Goal: Communication & Community: Answer question/provide support

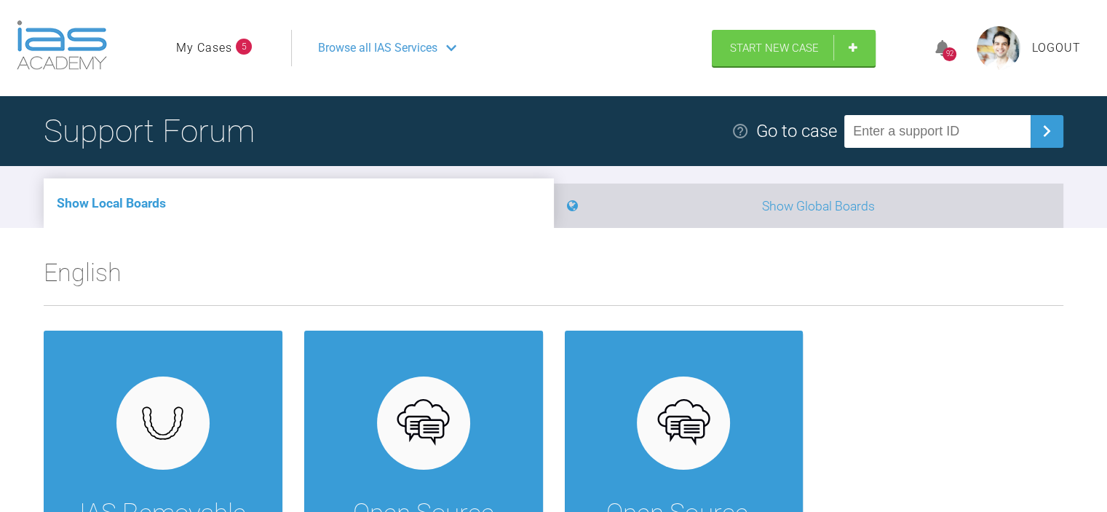
click at [798, 210] on li "Show Global Boards" at bounding box center [809, 205] width 510 height 44
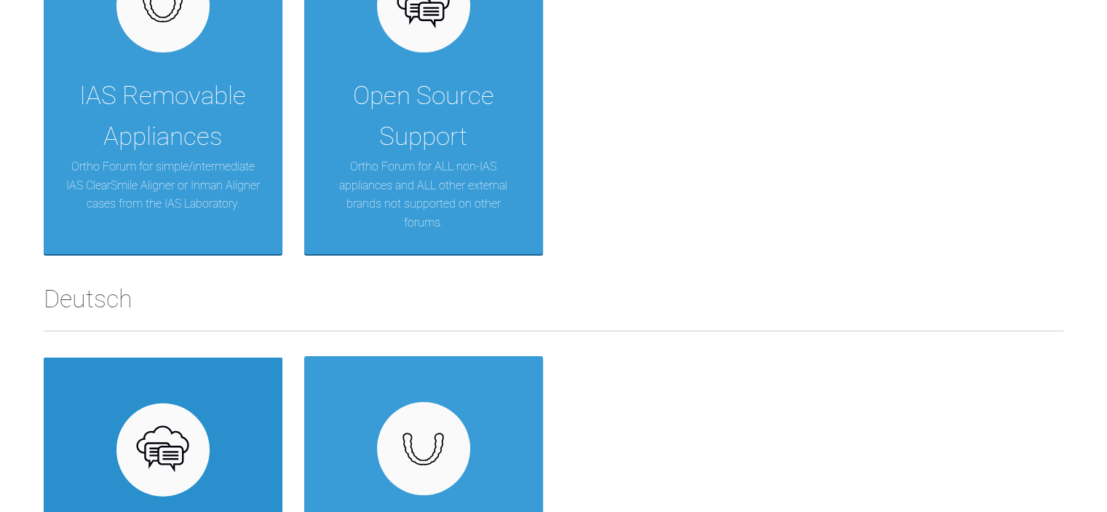
scroll to position [3347, 0]
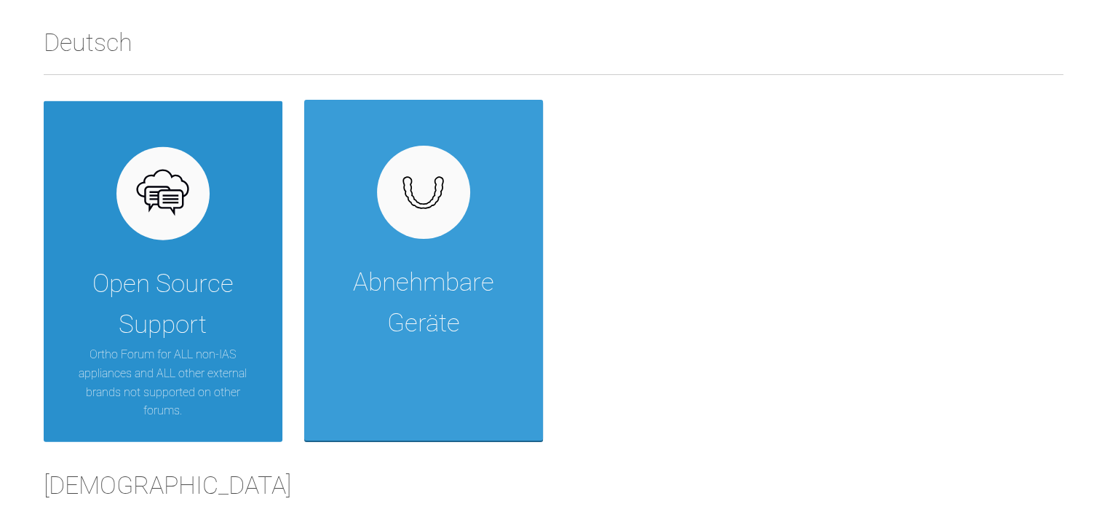
click at [177, 342] on div "Open Source Support" at bounding box center [162, 304] width 195 height 82
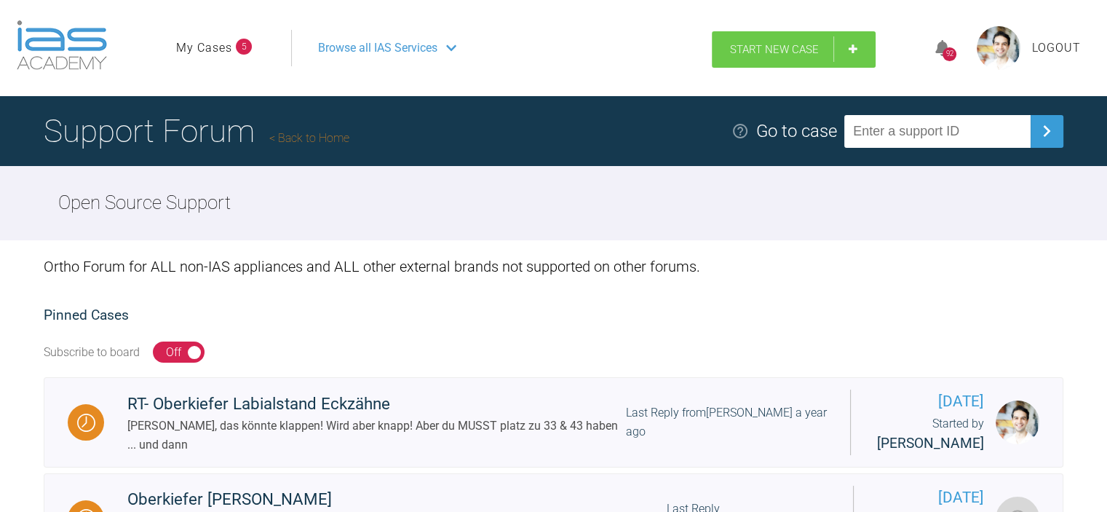
click at [755, 55] on span "Start New Case" at bounding box center [774, 49] width 89 height 13
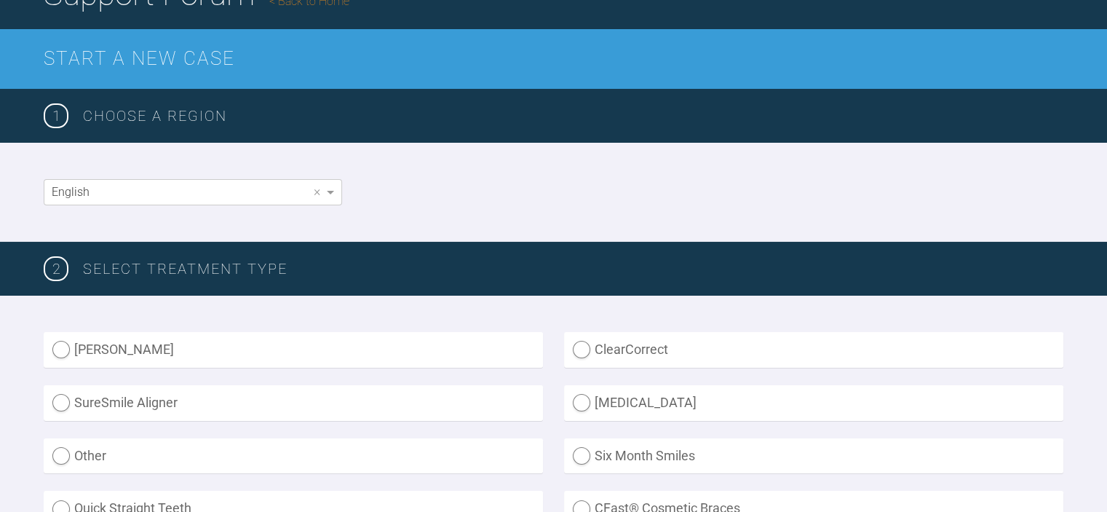
scroll to position [218, 0]
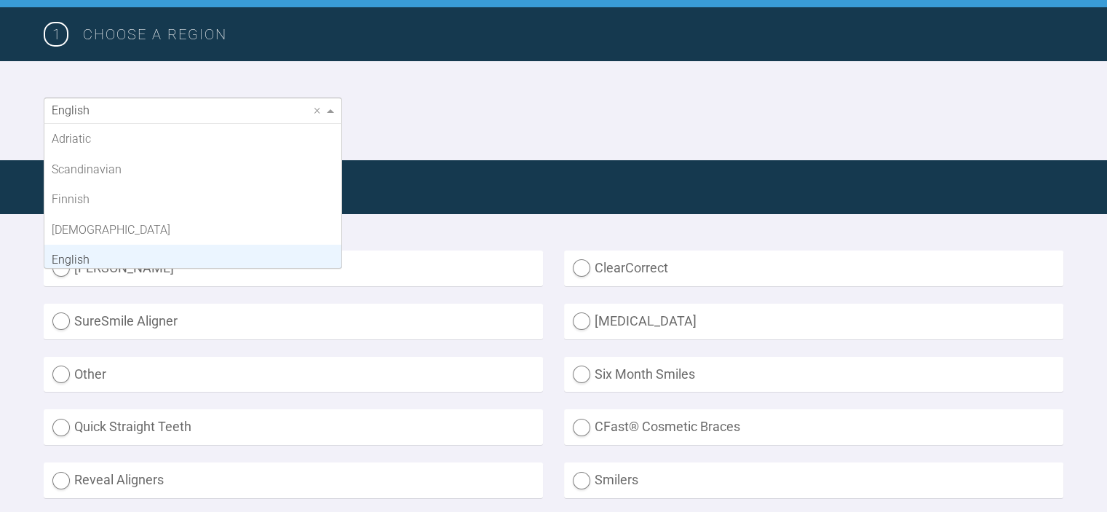
click at [327, 109] on span at bounding box center [330, 111] width 7 height 4
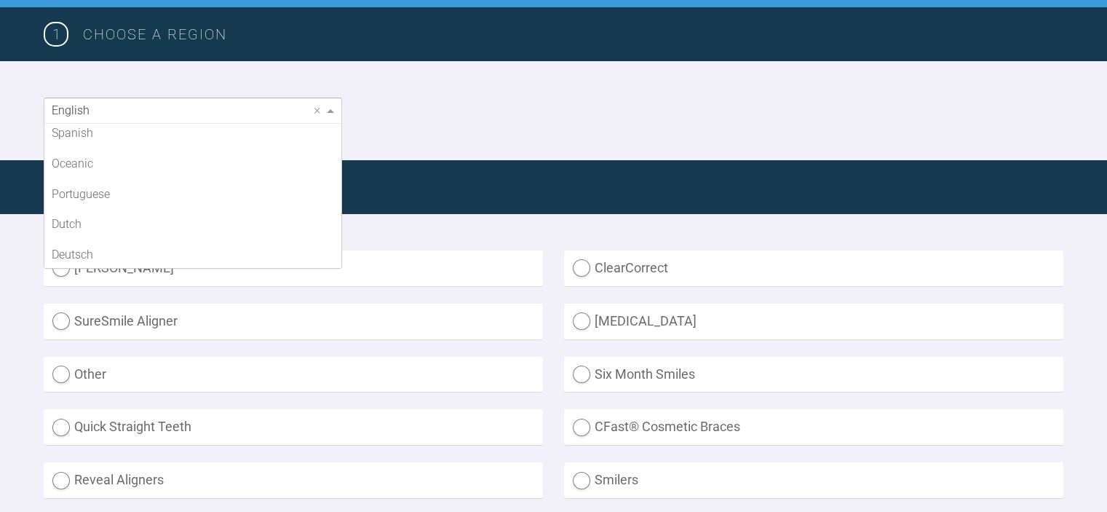
scroll to position [279, 0]
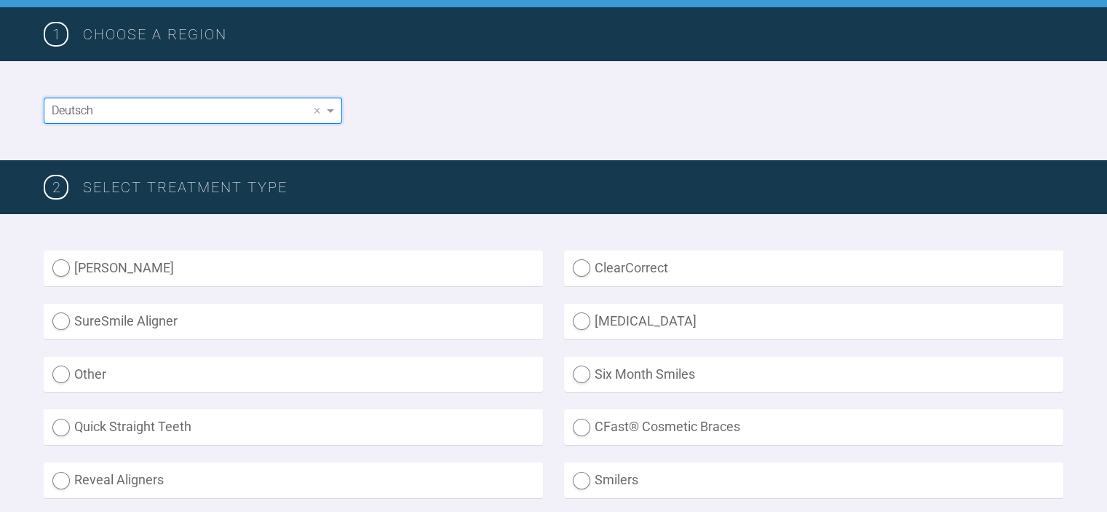
click at [55, 267] on label "Inman Aligner" at bounding box center [293, 268] width 499 height 36
radio Aligner "true"
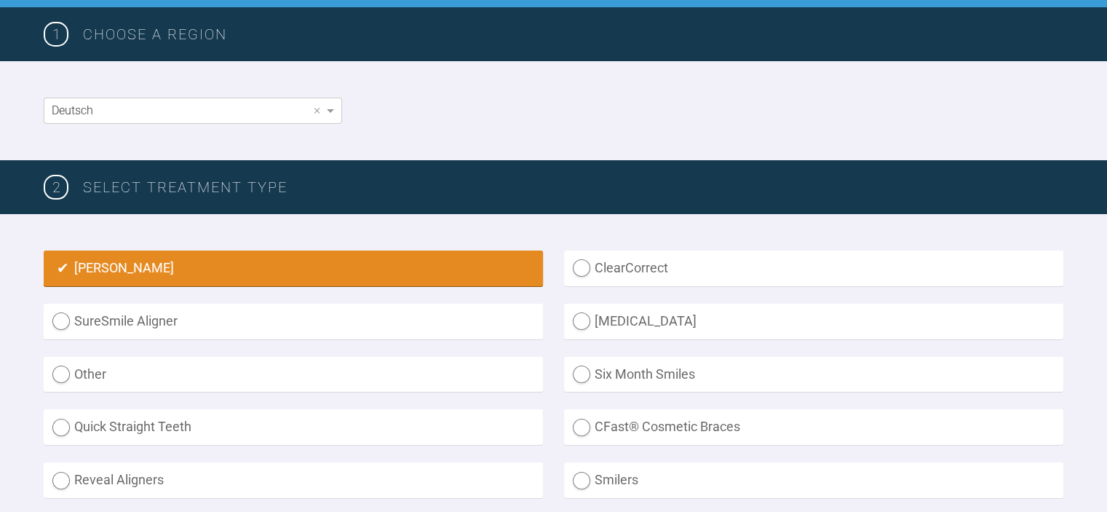
click at [607, 223] on div "Inman Aligner ClearCorrect SureSmile Aligner Invisalign Other Six Month Smiles …" at bounding box center [553, 409] width 1107 height 391
drag, startPoint x: 275, startPoint y: 183, endPoint x: 138, endPoint y: 191, distance: 137.0
click at [138, 191] on h3 "SELECT TREATMENT TYPE" at bounding box center [573, 186] width 980 height 23
click at [306, 187] on h3 "SELECT TREATMENT TYPE" at bounding box center [573, 186] width 980 height 23
drag, startPoint x: 274, startPoint y: 191, endPoint x: 154, endPoint y: 189, distance: 120.1
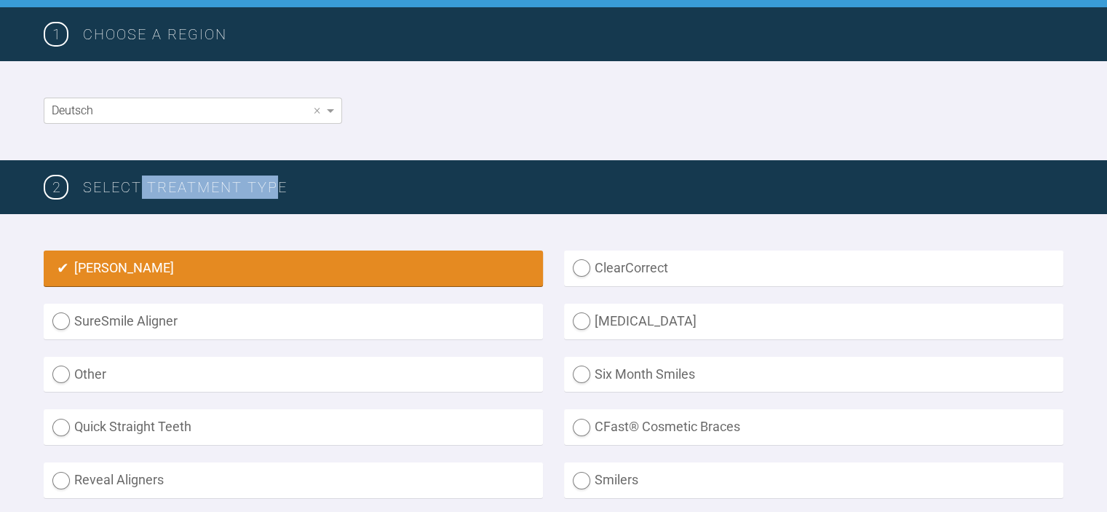
click at [137, 183] on h3 "SELECT TREATMENT TYPE" at bounding box center [573, 186] width 980 height 23
click at [181, 185] on h3 "SELECT TREATMENT TYPE" at bounding box center [573, 186] width 980 height 23
click at [252, 197] on h3 "SELECT TREATMENT TYPE" at bounding box center [573, 186] width 980 height 23
drag, startPoint x: 245, startPoint y: 185, endPoint x: 84, endPoint y: 188, distance: 161.6
click at [61, 186] on div "2 SELECT TREATMENT TYPE" at bounding box center [553, 187] width 1107 height 54
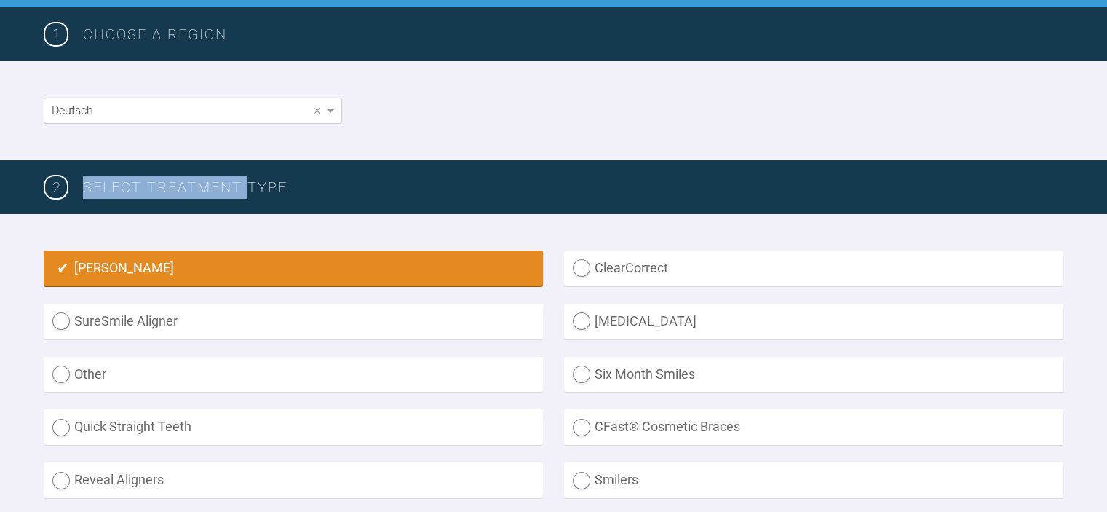
click at [151, 190] on h3 "SELECT TREATMENT TYPE" at bounding box center [573, 186] width 980 height 23
click at [239, 189] on h3 "SELECT TREATMENT TYPE" at bounding box center [573, 186] width 980 height 23
drag, startPoint x: 245, startPoint y: 181, endPoint x: 76, endPoint y: 182, distance: 169.6
click at [76, 182] on div "2 SELECT TREATMENT TYPE" at bounding box center [553, 187] width 1107 height 54
click at [239, 186] on h3 "SELECT TREATMENT TYPE" at bounding box center [573, 186] width 980 height 23
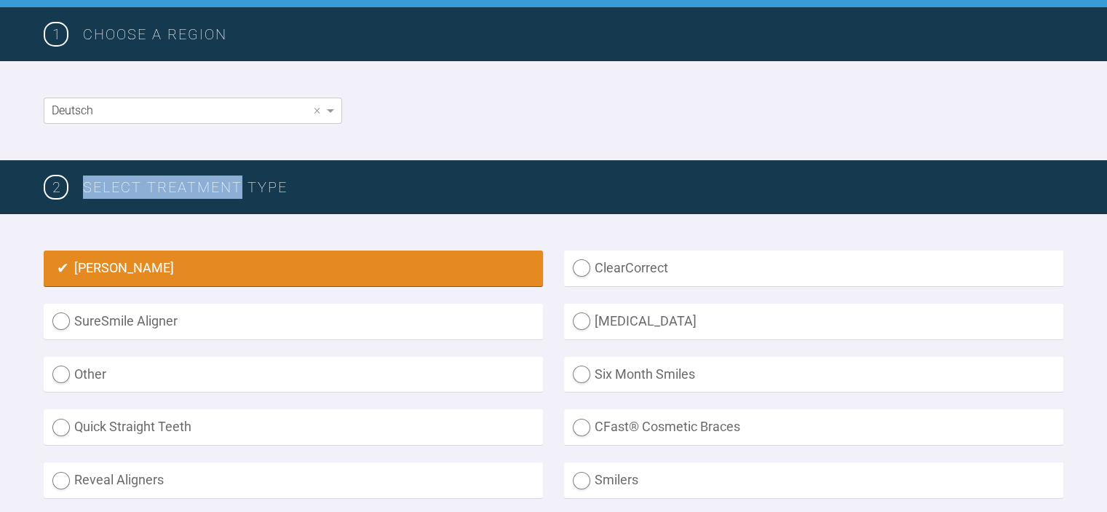
drag, startPoint x: 242, startPoint y: 188, endPoint x: 83, endPoint y: 184, distance: 158.7
click at [79, 184] on div "2 SELECT TREATMENT TYPE" at bounding box center [553, 187] width 1107 height 54
drag, startPoint x: 154, startPoint y: 186, endPoint x: 191, endPoint y: 185, distance: 37.1
click at [154, 186] on h3 "SELECT TREATMENT TYPE" at bounding box center [573, 186] width 980 height 23
click at [249, 178] on h3 "SELECT TREATMENT TYPE" at bounding box center [573, 186] width 980 height 23
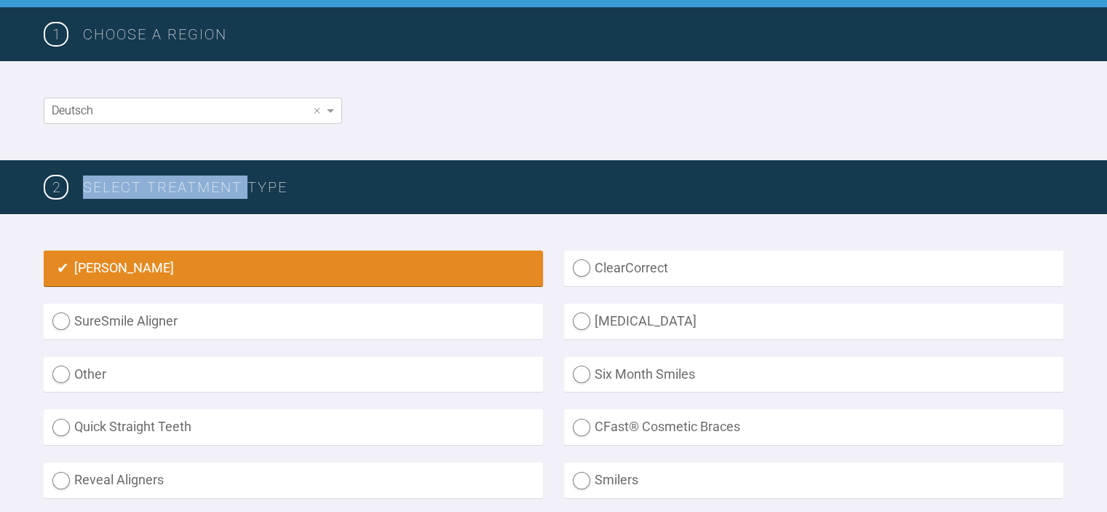
drag, startPoint x: 245, startPoint y: 180, endPoint x: 84, endPoint y: 195, distance: 160.8
click at [84, 195] on h3 "SELECT TREATMENT TYPE" at bounding box center [573, 186] width 980 height 23
click at [239, 177] on h3 "SELECT TREATMENT TYPE" at bounding box center [573, 186] width 980 height 23
drag, startPoint x: 245, startPoint y: 186, endPoint x: 57, endPoint y: 180, distance: 187.1
click at [57, 180] on div "2 SELECT TREATMENT TYPE" at bounding box center [553, 187] width 1107 height 54
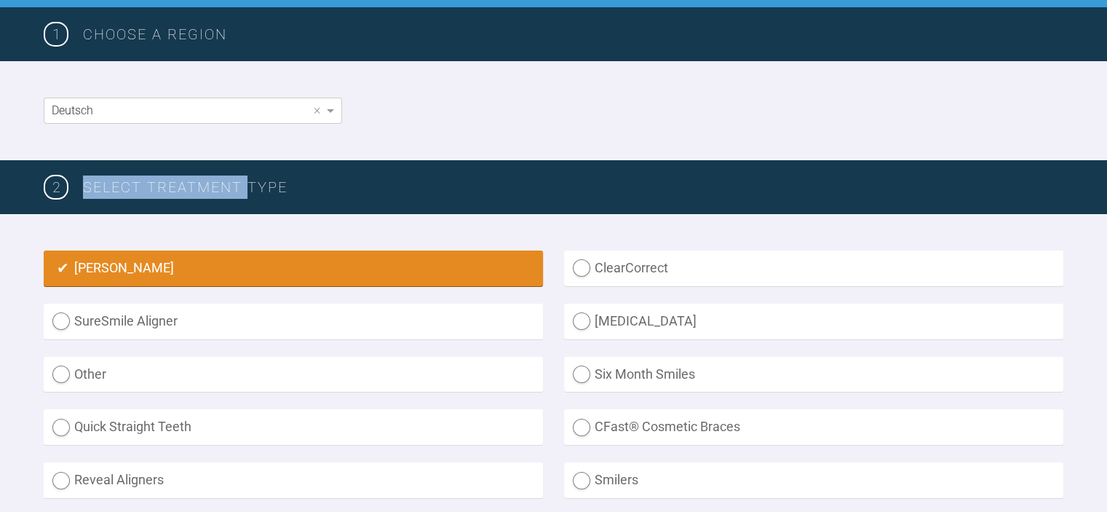
click at [204, 191] on h3 "SELECT TREATMENT TYPE" at bounding box center [573, 186] width 980 height 23
drag, startPoint x: 245, startPoint y: 183, endPoint x: 138, endPoint y: 190, distance: 106.5
click at [138, 190] on h3 "SELECT TREATMENT TYPE" at bounding box center [573, 186] width 980 height 23
click at [149, 191] on h3 "SELECT TREATMENT TYPE" at bounding box center [573, 186] width 980 height 23
click at [239, 180] on h3 "SELECT TREATMENT TYPE" at bounding box center [573, 186] width 980 height 23
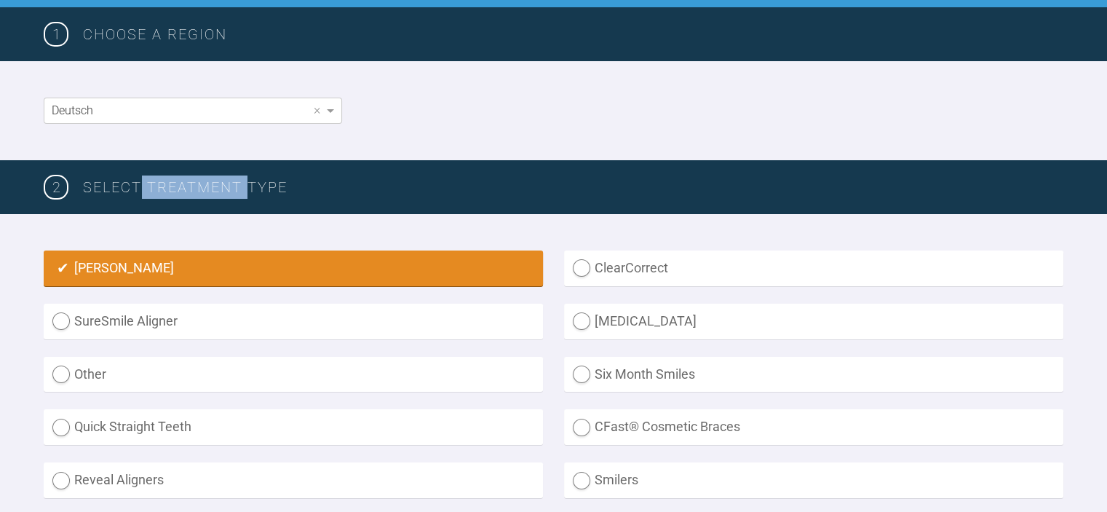
drag, startPoint x: 247, startPoint y: 181, endPoint x: 140, endPoint y: 183, distance: 106.3
click at [140, 183] on h3 "SELECT TREATMENT TYPE" at bounding box center [573, 186] width 980 height 23
click at [152, 188] on h3 "SELECT TREATMENT TYPE" at bounding box center [573, 186] width 980 height 23
drag, startPoint x: 245, startPoint y: 184, endPoint x: 146, endPoint y: 180, distance: 99.1
click at [146, 180] on h3 "SELECT TREATMENT TYPE" at bounding box center [573, 186] width 980 height 23
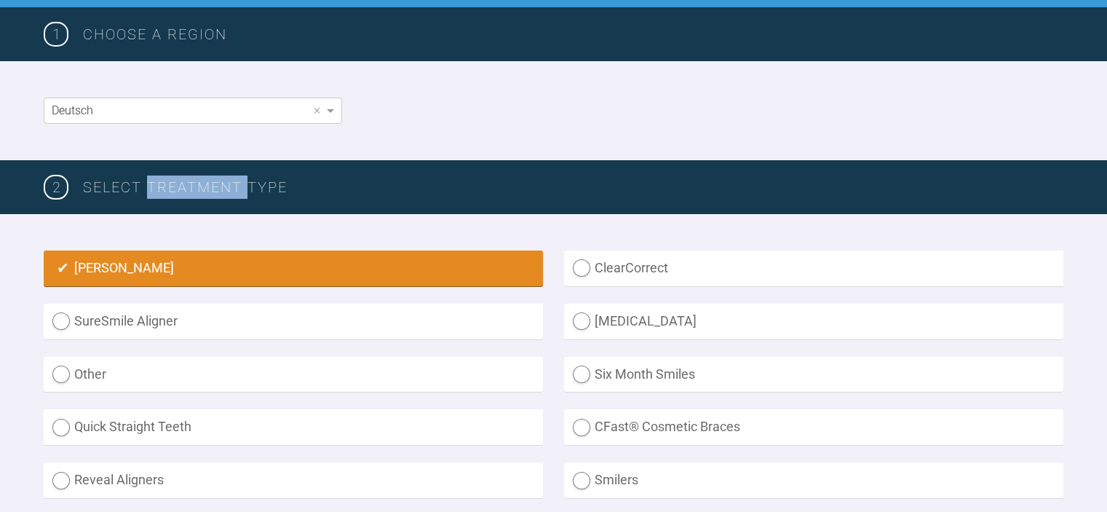
click at [215, 191] on h3 "SELECT TREATMENT TYPE" at bounding box center [573, 186] width 980 height 23
drag, startPoint x: 244, startPoint y: 177, endPoint x: 73, endPoint y: 182, distance: 171.1
click at [73, 182] on div "2 SELECT TREATMENT TYPE" at bounding box center [553, 187] width 1107 height 54
click at [151, 186] on h3 "SELECT TREATMENT TYPE" at bounding box center [573, 186] width 980 height 23
click at [195, 184] on h3 "SELECT TREATMENT TYPE" at bounding box center [573, 186] width 980 height 23
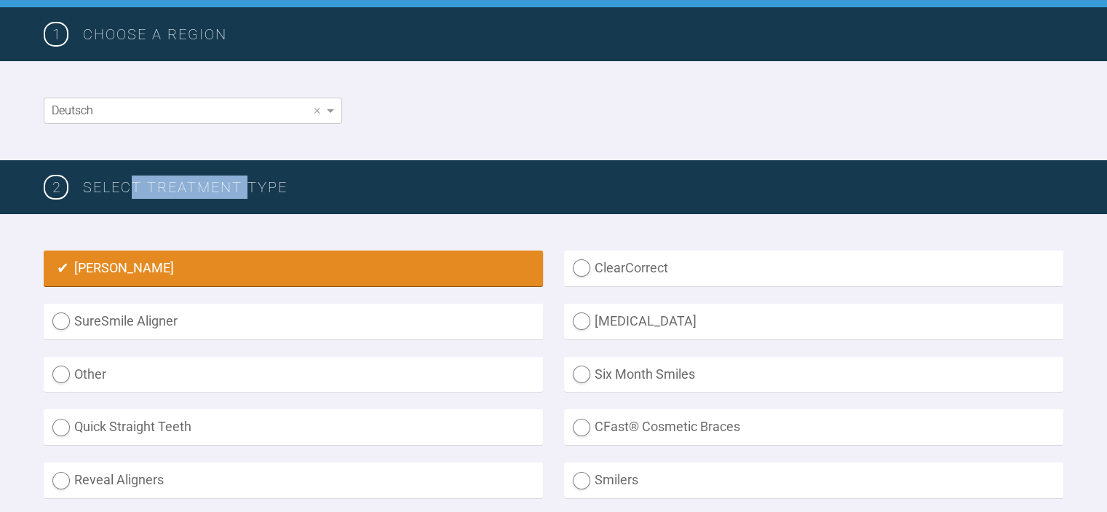
drag, startPoint x: 246, startPoint y: 186, endPoint x: 135, endPoint y: 182, distance: 110.7
click at [135, 182] on h3 "SELECT TREATMENT TYPE" at bounding box center [573, 186] width 980 height 23
click at [187, 190] on h3 "SELECT TREATMENT TYPE" at bounding box center [573, 186] width 980 height 23
drag, startPoint x: 243, startPoint y: 186, endPoint x: 142, endPoint y: 181, distance: 101.3
click at [142, 181] on h3 "SELECT TREATMENT TYPE" at bounding box center [573, 186] width 980 height 23
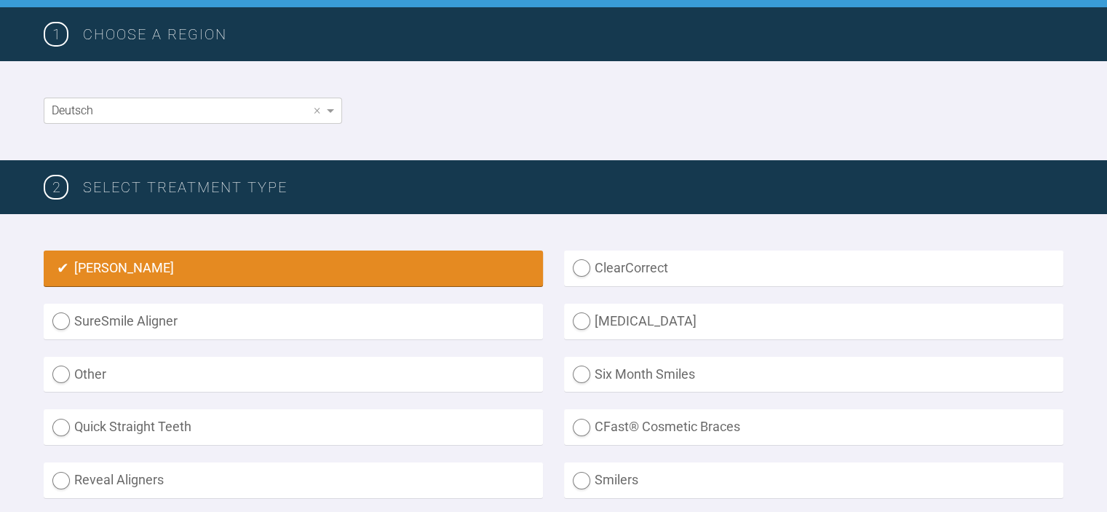
click at [296, 193] on h3 "SELECT TREATMENT TYPE" at bounding box center [573, 186] width 980 height 23
drag, startPoint x: 243, startPoint y: 186, endPoint x: 138, endPoint y: 178, distance: 105.1
click at [138, 178] on h3 "SELECT TREATMENT TYPE" at bounding box center [573, 186] width 980 height 23
click at [234, 188] on h3 "SELECT TREATMENT TYPE" at bounding box center [573, 186] width 980 height 23
drag, startPoint x: 245, startPoint y: 183, endPoint x: 140, endPoint y: 177, distance: 105.7
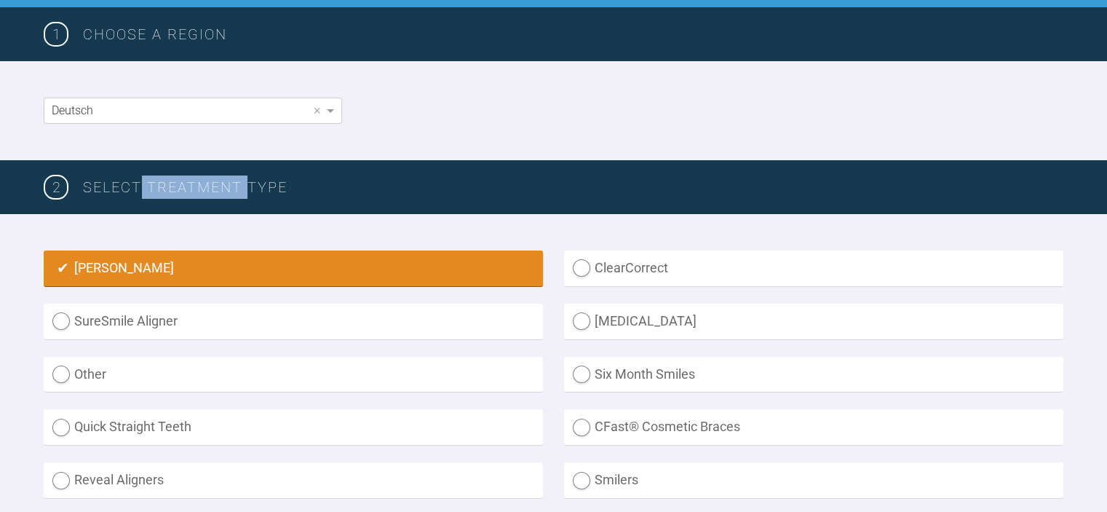
click at [140, 177] on h3 "SELECT TREATMENT TYPE" at bounding box center [573, 186] width 980 height 23
click at [235, 186] on h3 "SELECT TREATMENT TYPE" at bounding box center [573, 186] width 980 height 23
click at [279, 185] on h3 "SELECT TREATMENT TYPE" at bounding box center [573, 186] width 980 height 23
drag, startPoint x: 231, startPoint y: 174, endPoint x: 243, endPoint y: 187, distance: 18.0
click at [233, 175] on h3 "SELECT TREATMENT TYPE" at bounding box center [573, 186] width 980 height 23
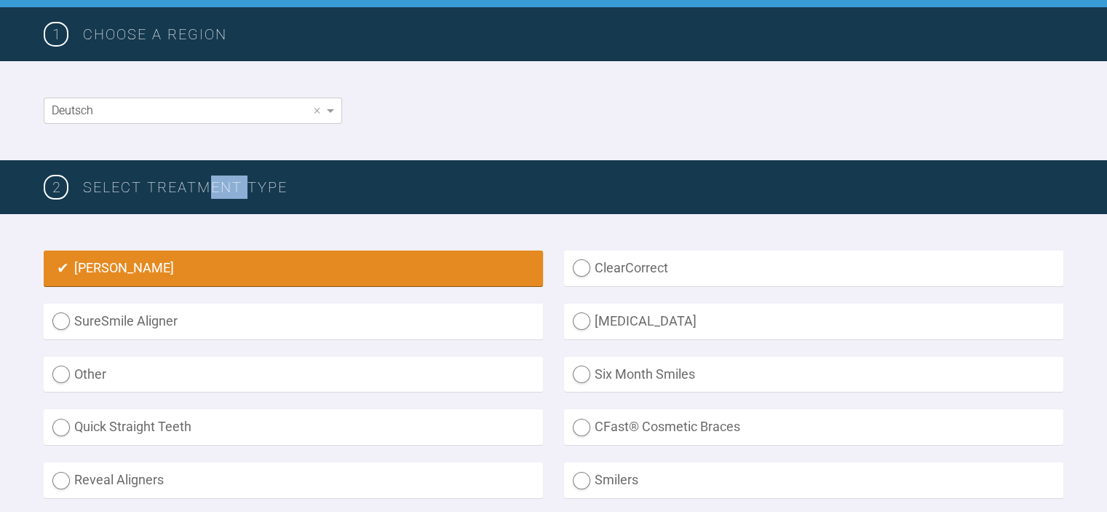
drag, startPoint x: 245, startPoint y: 184, endPoint x: 206, endPoint y: 181, distance: 38.7
click at [206, 181] on h3 "SELECT TREATMENT TYPE" at bounding box center [573, 186] width 980 height 23
click at [258, 183] on h3 "SELECT TREATMENT TYPE" at bounding box center [573, 186] width 980 height 23
click at [245, 187] on h3 "SELECT TREATMENT TYPE" at bounding box center [573, 186] width 980 height 23
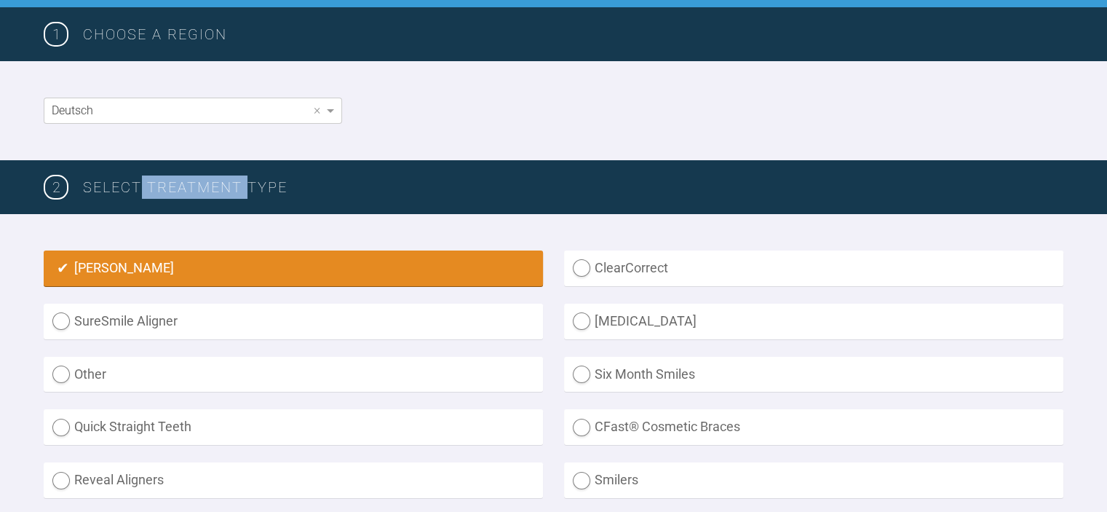
drag, startPoint x: 245, startPoint y: 186, endPoint x: 146, endPoint y: 181, distance: 98.3
click at [143, 179] on h3 "SELECT TREATMENT TYPE" at bounding box center [573, 186] width 980 height 23
click at [270, 186] on h3 "SELECT TREATMENT TYPE" at bounding box center [573, 186] width 980 height 23
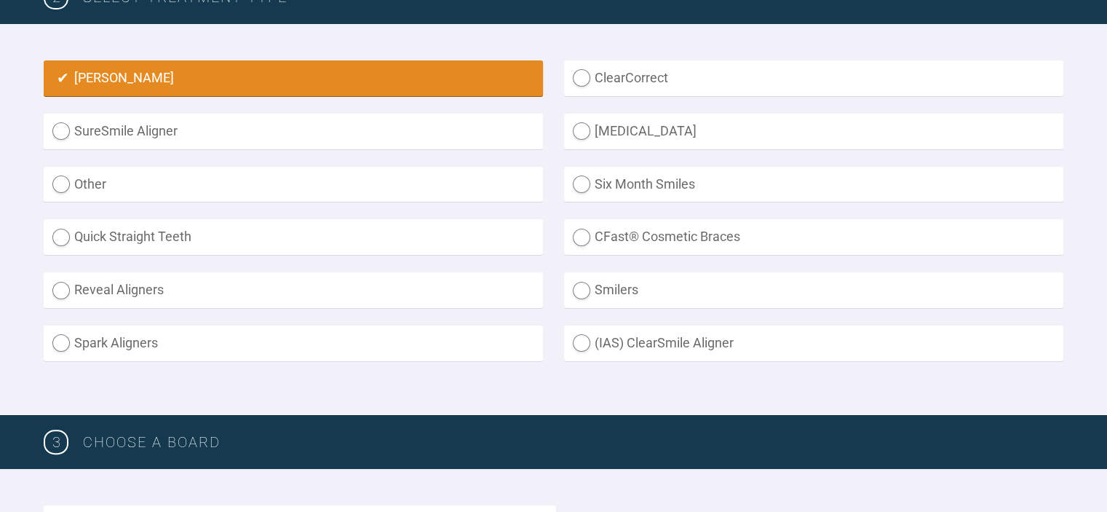
scroll to position [728, 0]
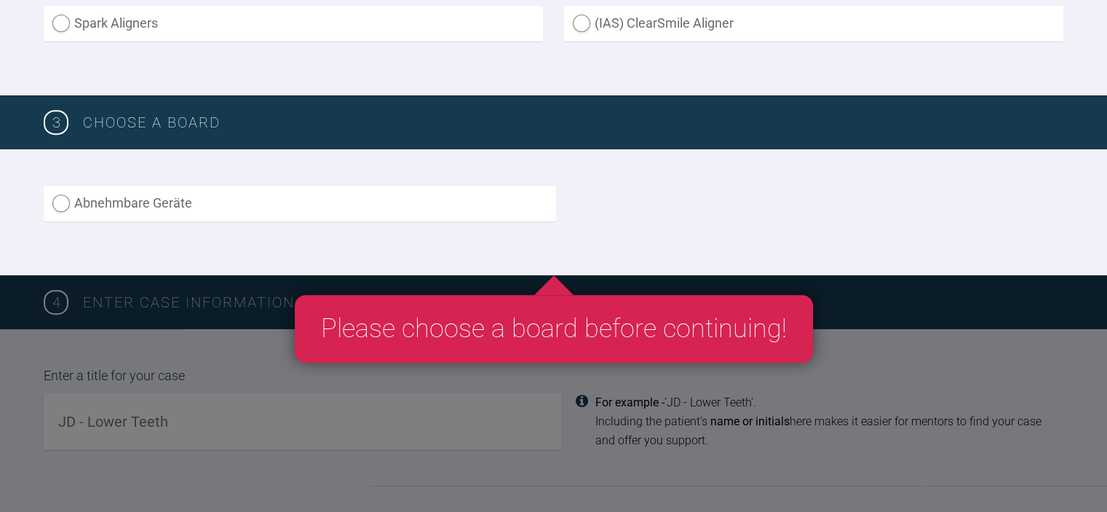
click at [49, 196] on label "Abnehmbare Geräte" at bounding box center [300, 204] width 512 height 36
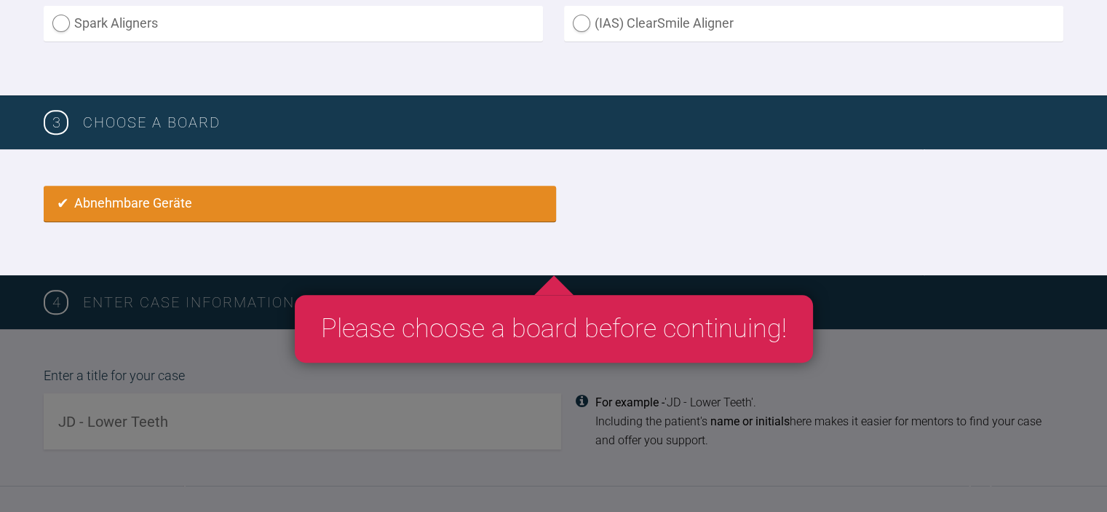
radio input "true"
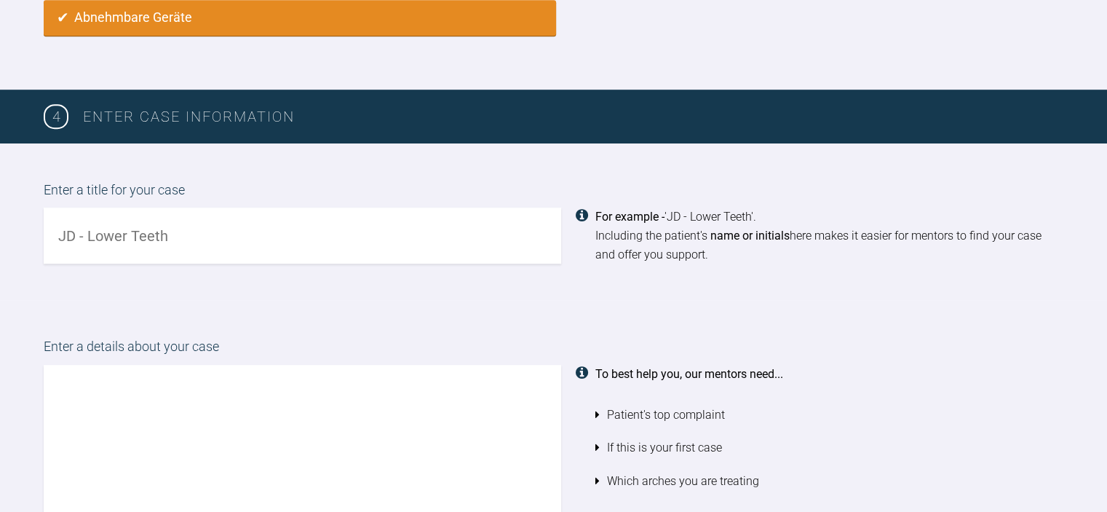
click at [54, 202] on label "Enter a title for your case" at bounding box center [553, 194] width 1019 height 28
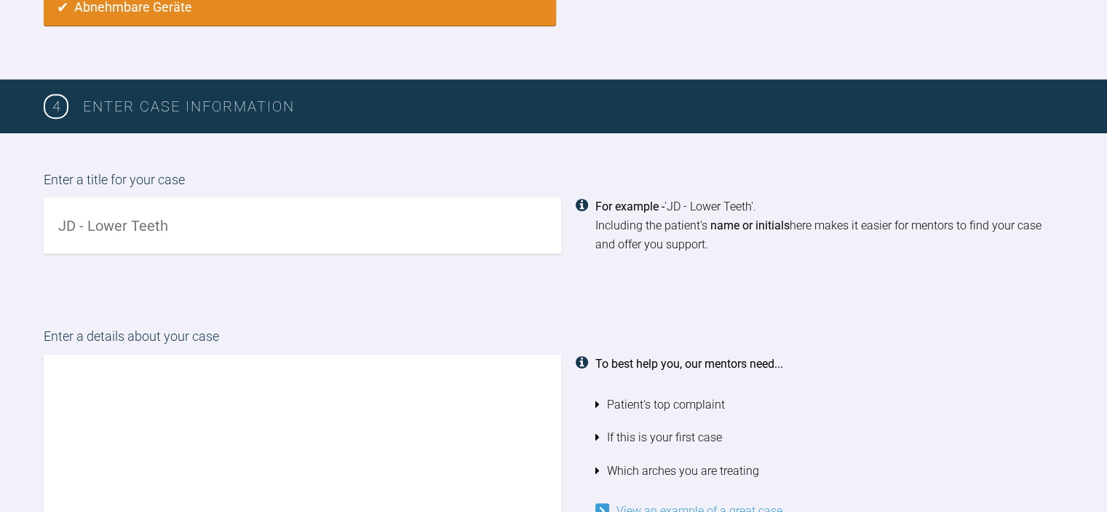
scroll to position [840, 0]
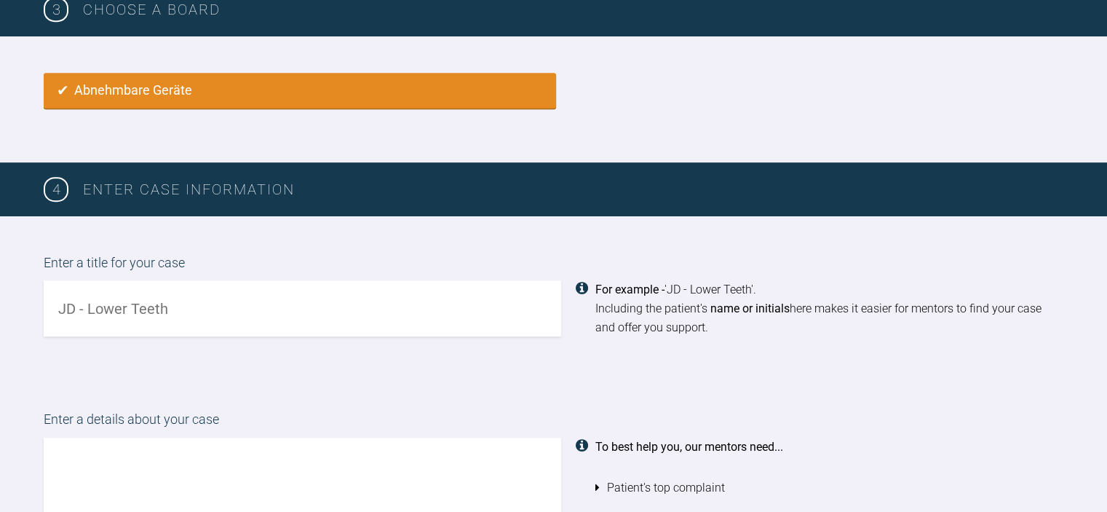
click at [105, 301] on input "text" at bounding box center [302, 308] width 517 height 56
type input "A"
type input "AR - Inman Aligner Therapie OK und UK"
click at [113, 480] on textarea at bounding box center [302, 520] width 517 height 166
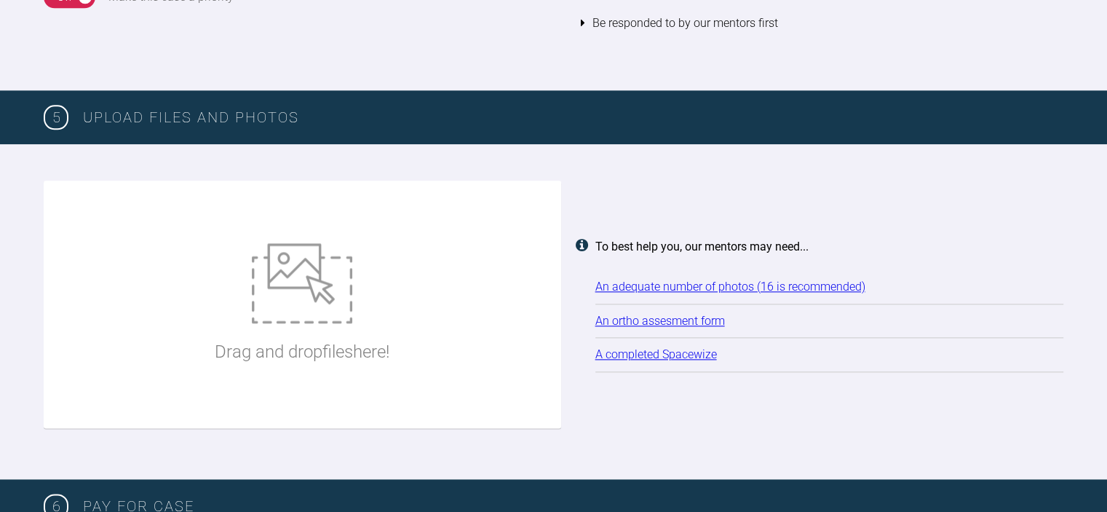
scroll to position [1714, 0]
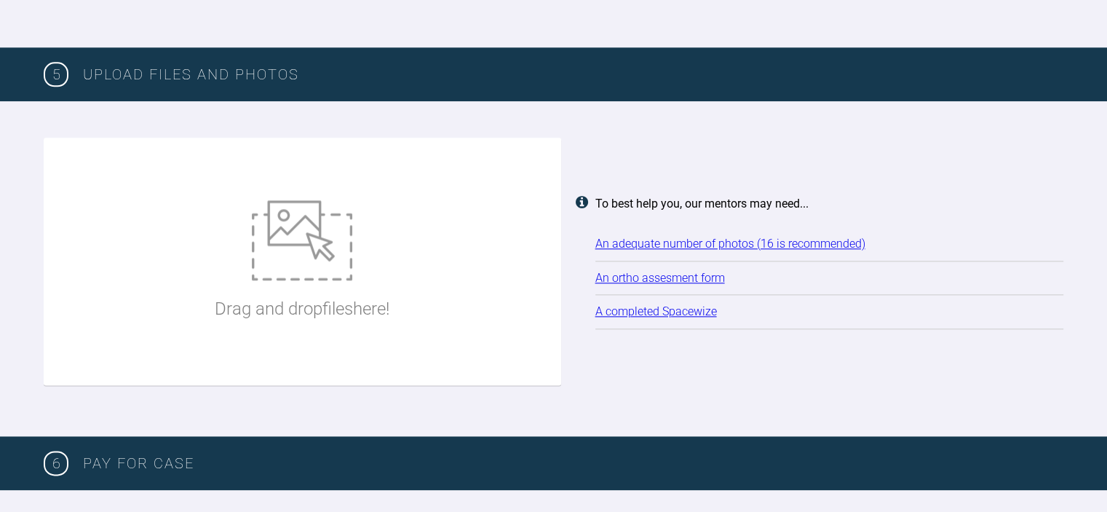
type textarea "Servus lieber Jens, ich habe hier die Patientin, die gerne OK und UK therapiert…"
click at [327, 257] on img at bounding box center [302, 240] width 100 height 80
type input "C:\fakepath\2025-09-16 - Spacewize capture UK.jpg"
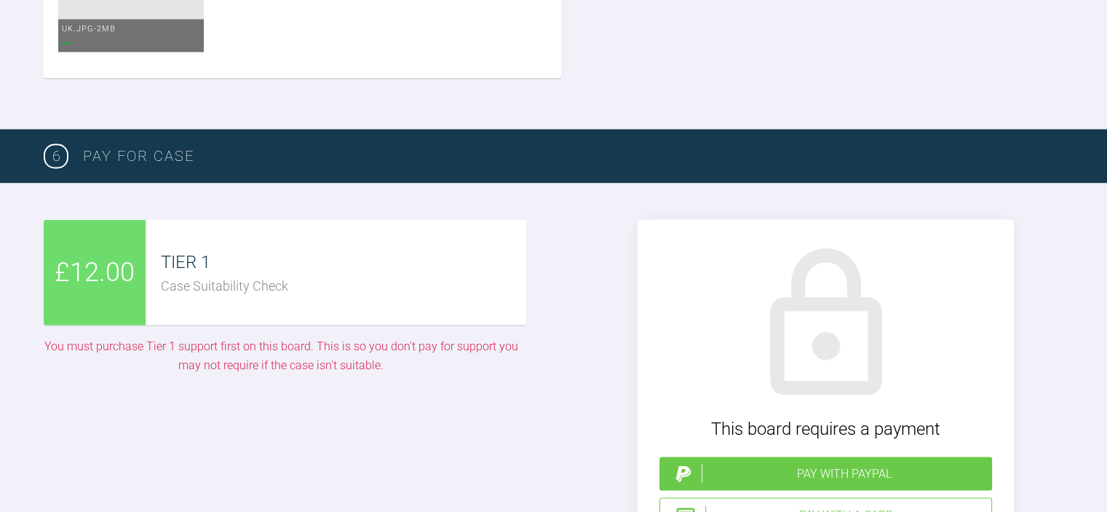
scroll to position [2660, 0]
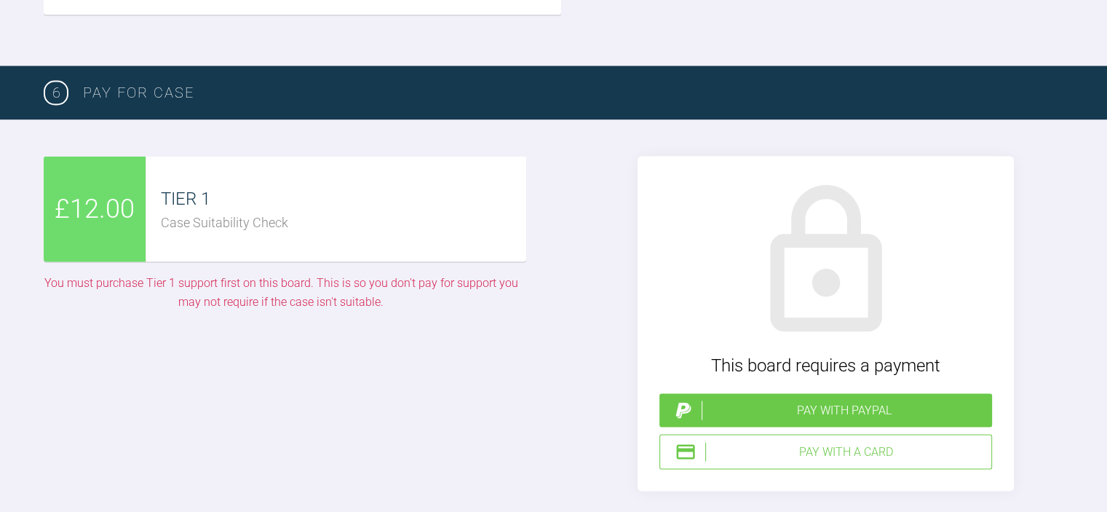
click at [809, 409] on div "Pay with PayPal" at bounding box center [843, 409] width 285 height 19
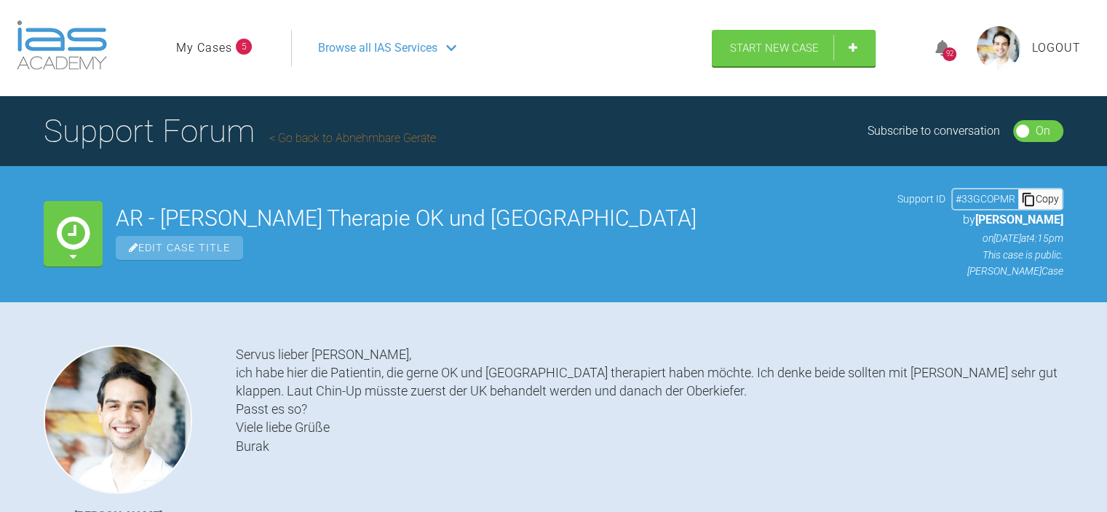
click at [992, 54] on img at bounding box center [999, 48] width 44 height 44
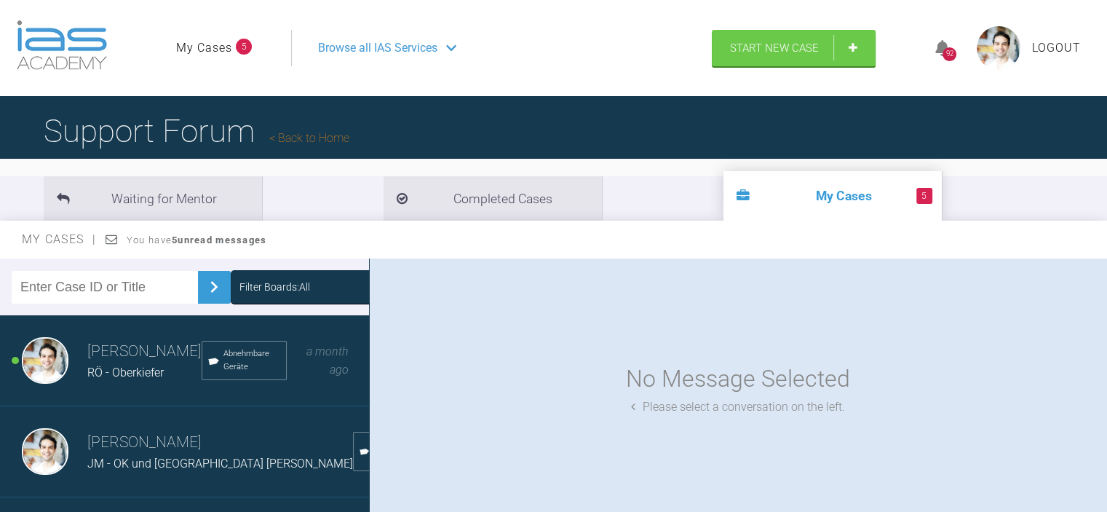
click at [1057, 44] on span "Logout" at bounding box center [1056, 48] width 49 height 19
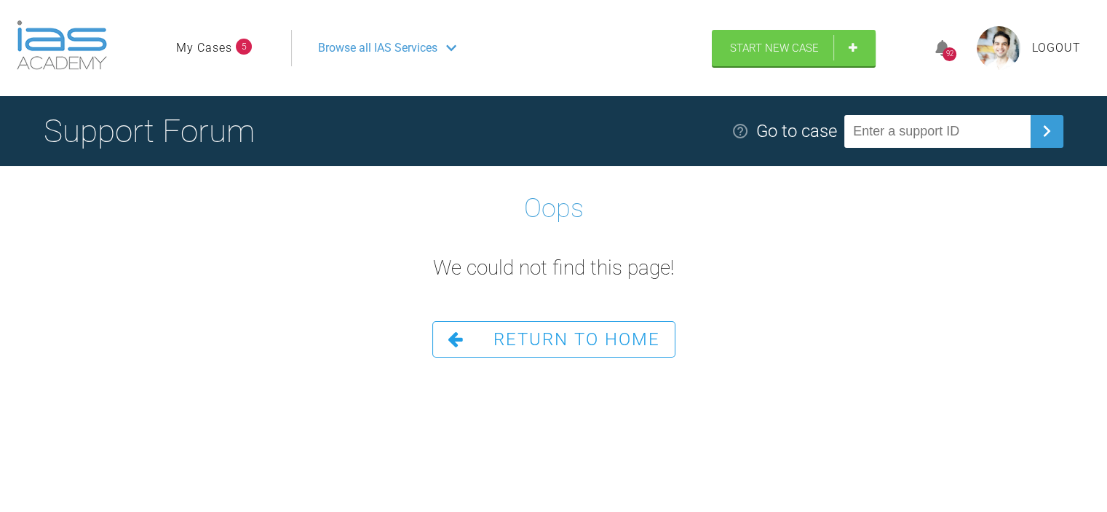
click at [1057, 41] on span "Logout" at bounding box center [1056, 48] width 49 height 19
click at [201, 52] on link "My Cases" at bounding box center [204, 48] width 56 height 19
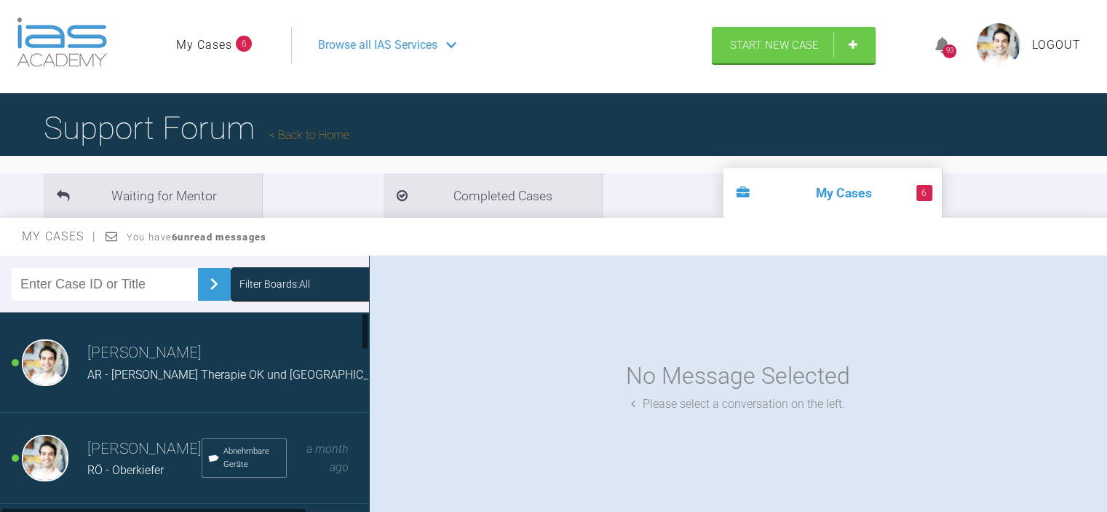
scroll to position [146, 0]
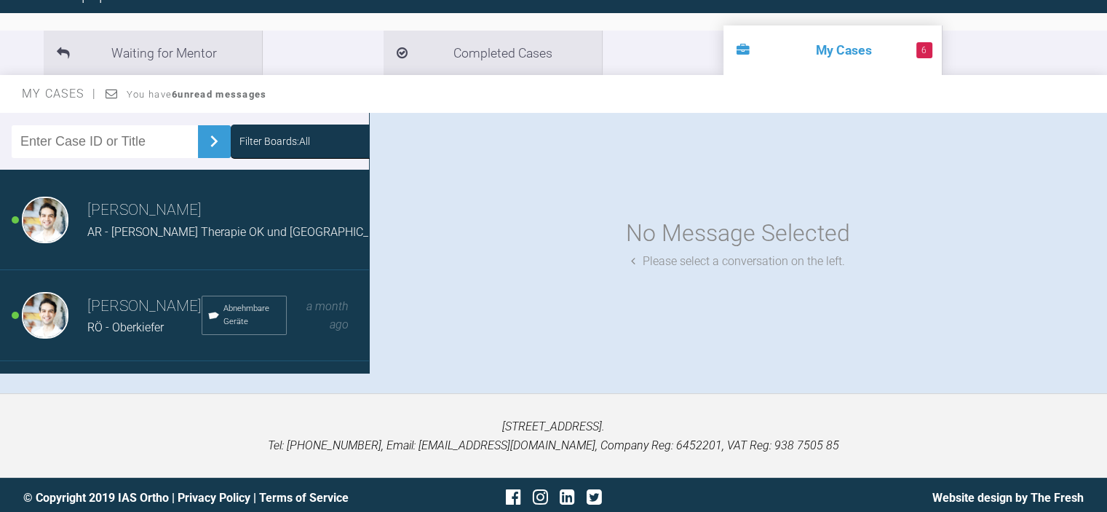
click at [189, 225] on span "AR - Inman Aligner Therapie OK und UK" at bounding box center [242, 232] width 311 height 14
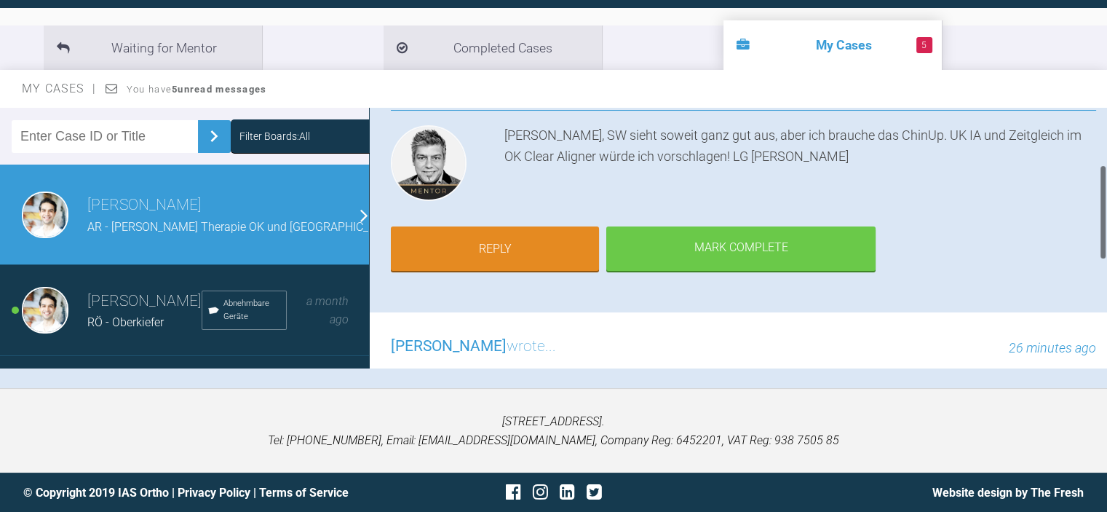
scroll to position [155, 0]
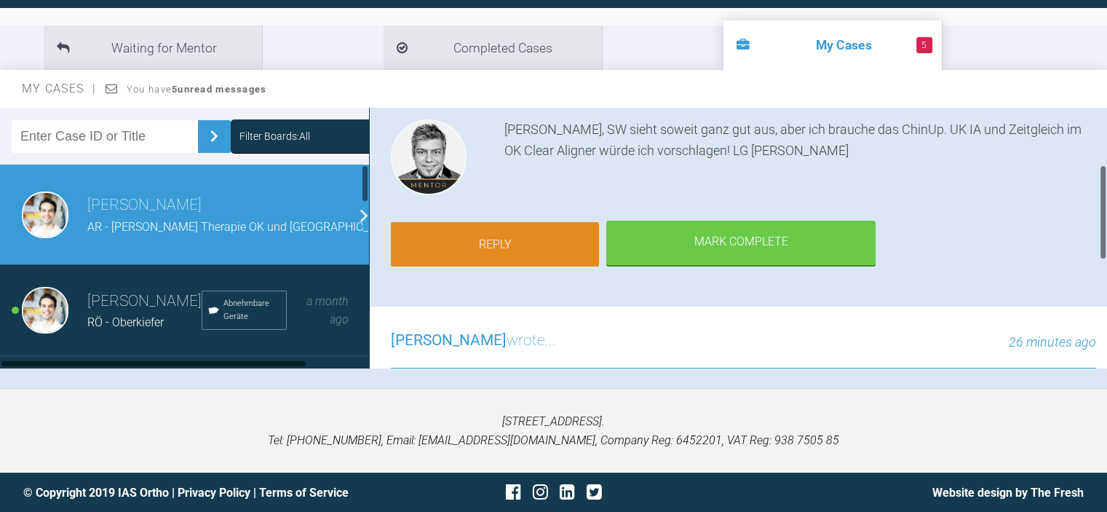
click at [496, 248] on link "Reply" at bounding box center [495, 244] width 208 height 45
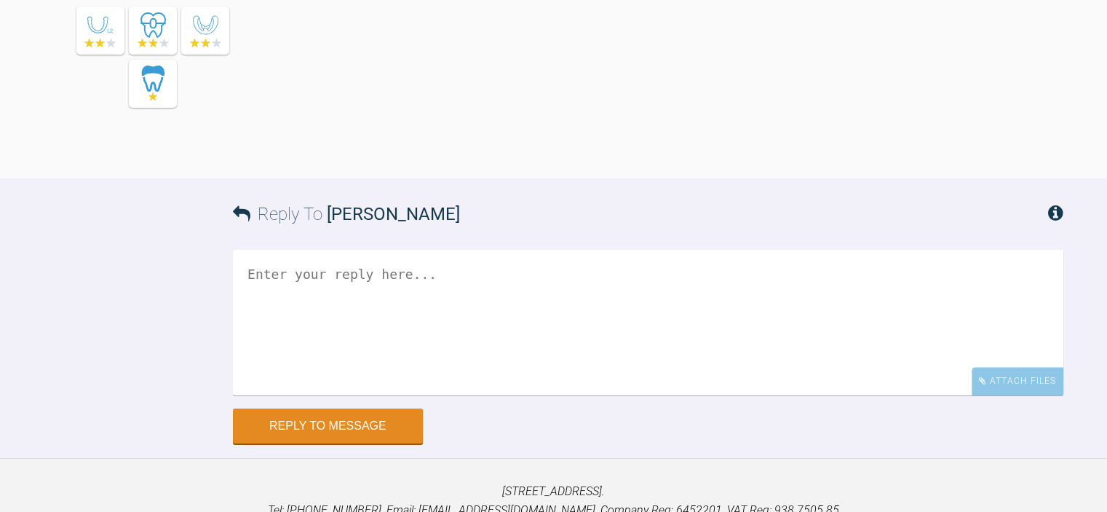
scroll to position [1054, 0]
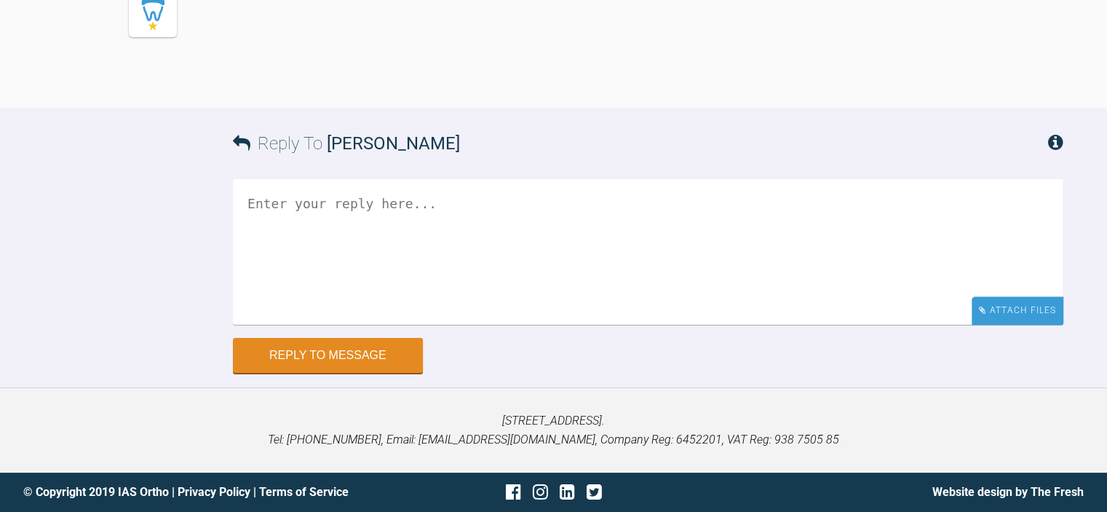
click at [1032, 314] on div "Attach Files" at bounding box center [1017, 310] width 92 height 28
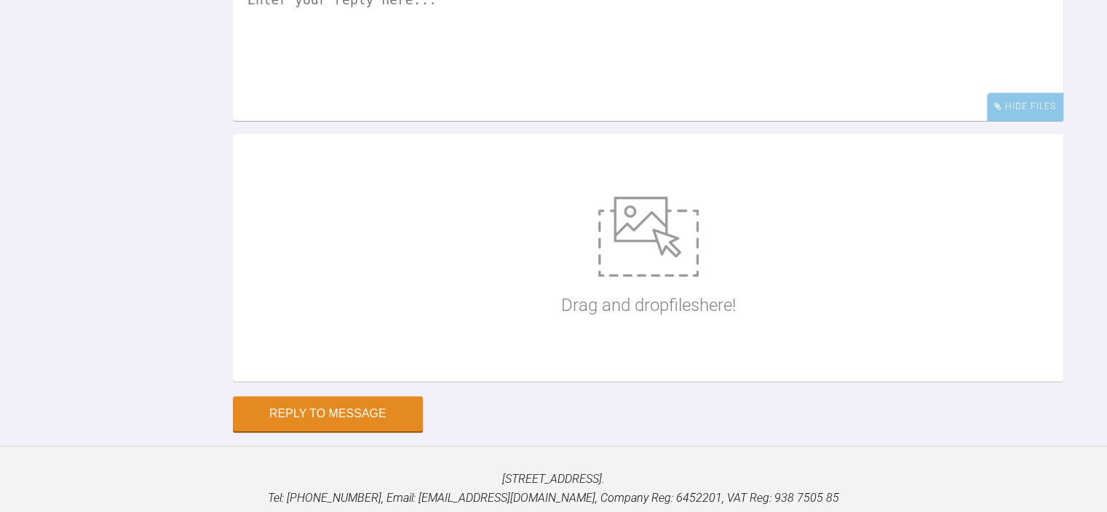
scroll to position [1316, 0]
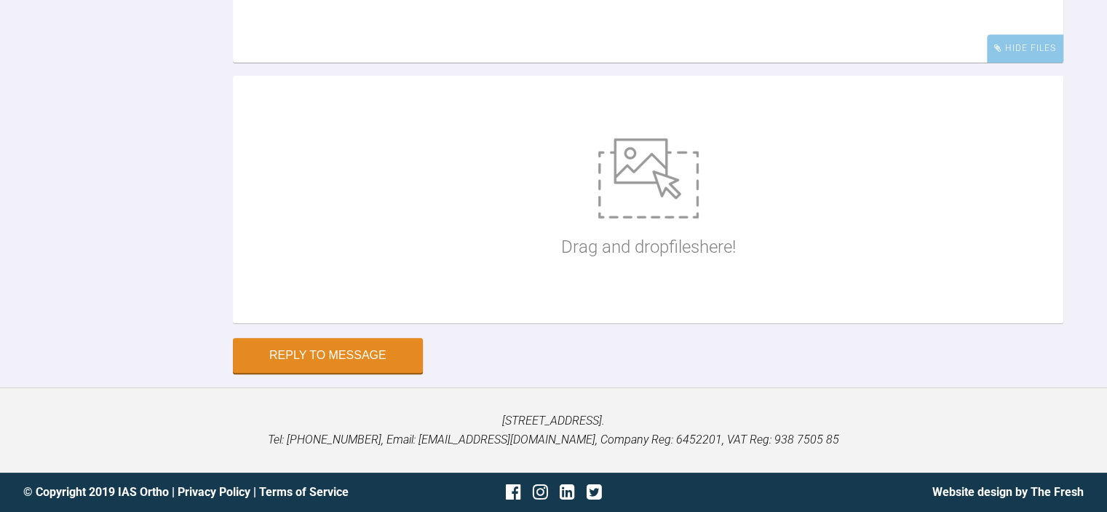
click at [667, 209] on img at bounding box center [648, 178] width 100 height 80
type input "C:\fakepath\Chin Up.JPG"
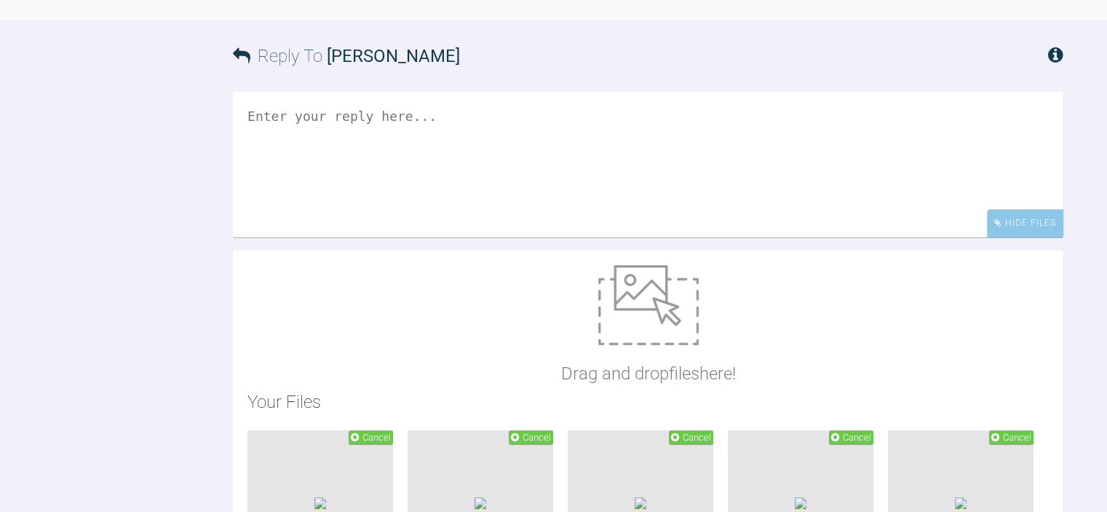
scroll to position [1170, 0]
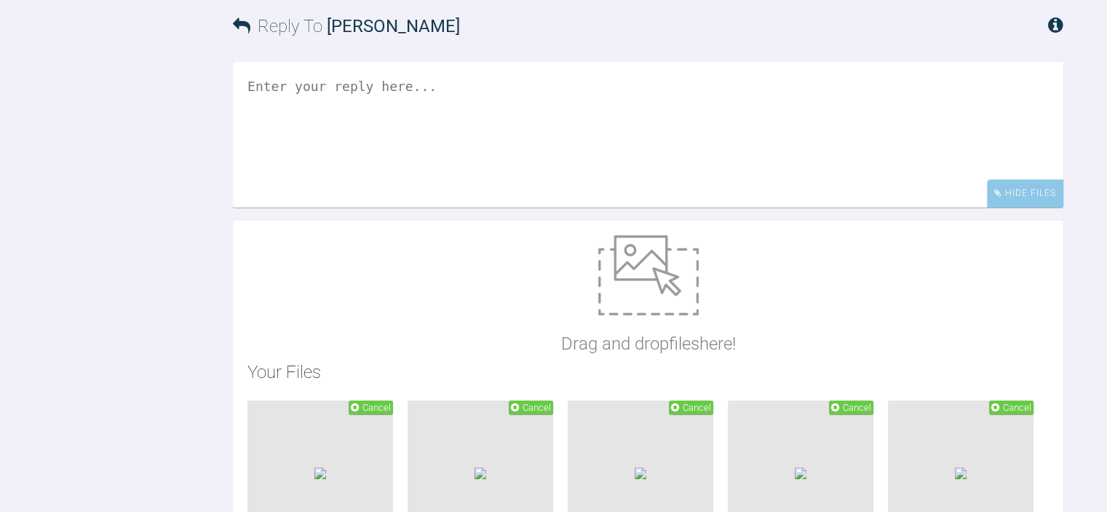
click at [342, 175] on textarea at bounding box center [648, 135] width 830 height 146
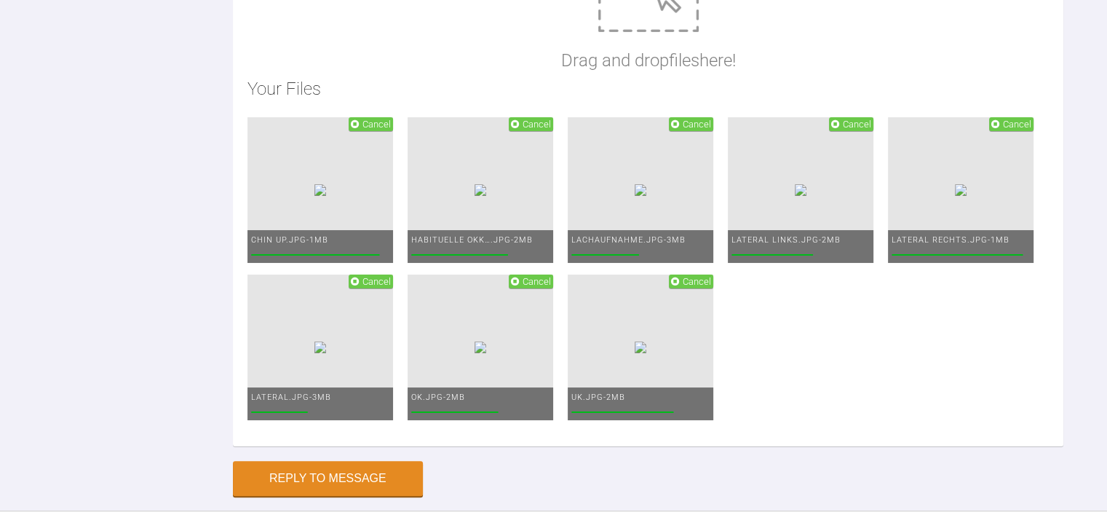
scroll to position [1534, 0]
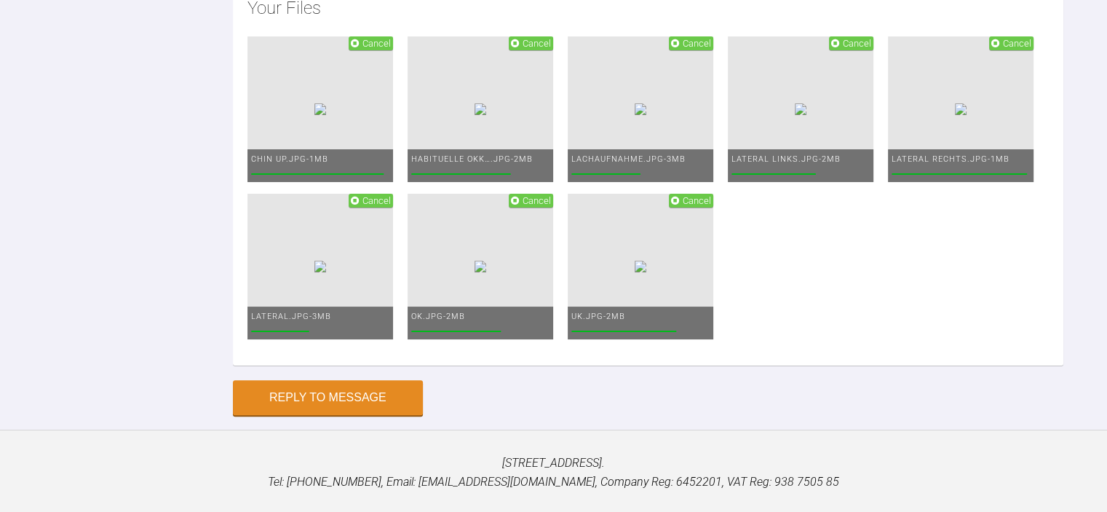
type textarea "Super Dankeschön Jens. Sorry, ich habe zu schnell auf Senden geklickt, alle Bil…"
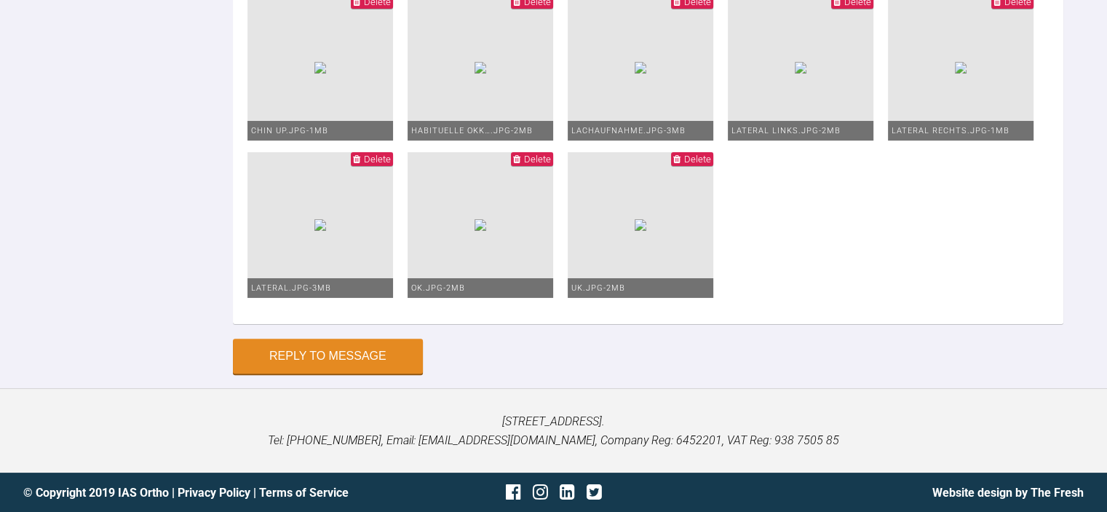
scroll to position [1577, 0]
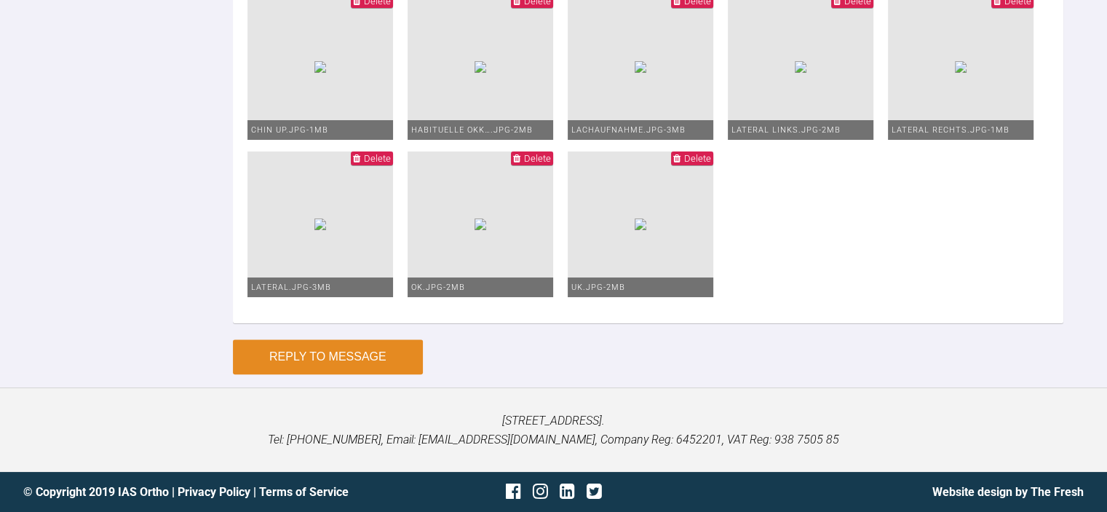
click at [323, 360] on button "Reply to Message" at bounding box center [328, 356] width 190 height 35
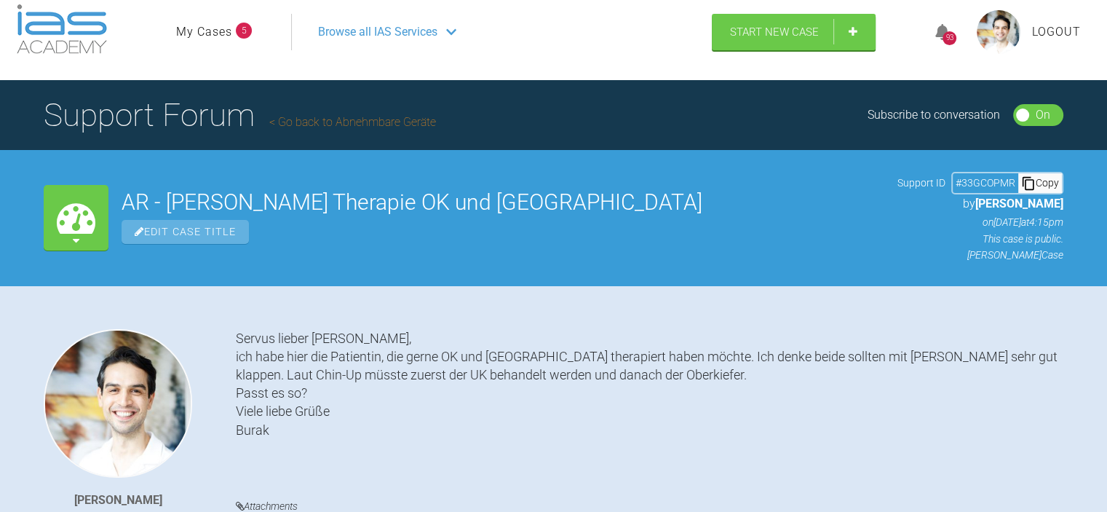
scroll to position [0, 0]
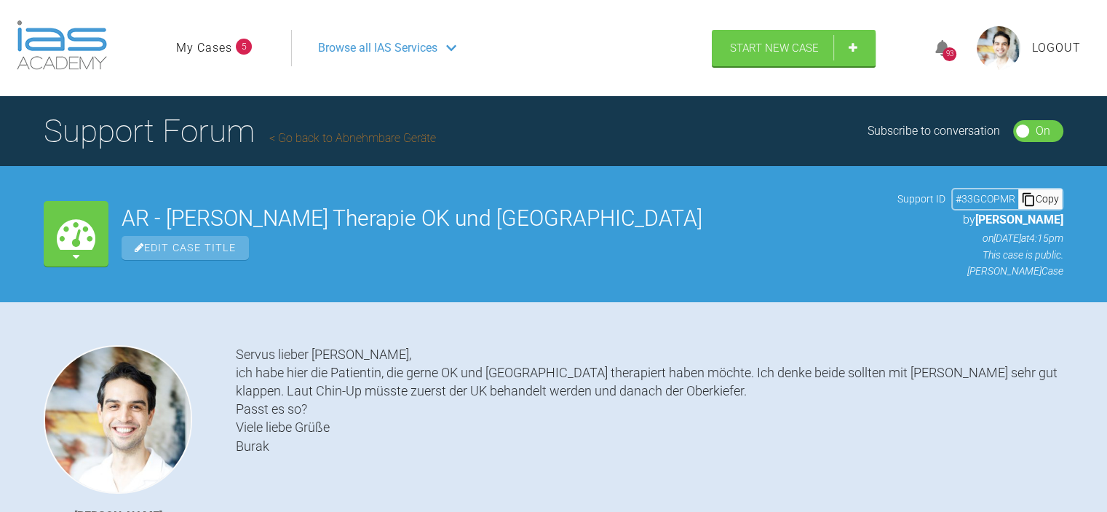
click at [1072, 47] on span "Logout" at bounding box center [1056, 48] width 49 height 19
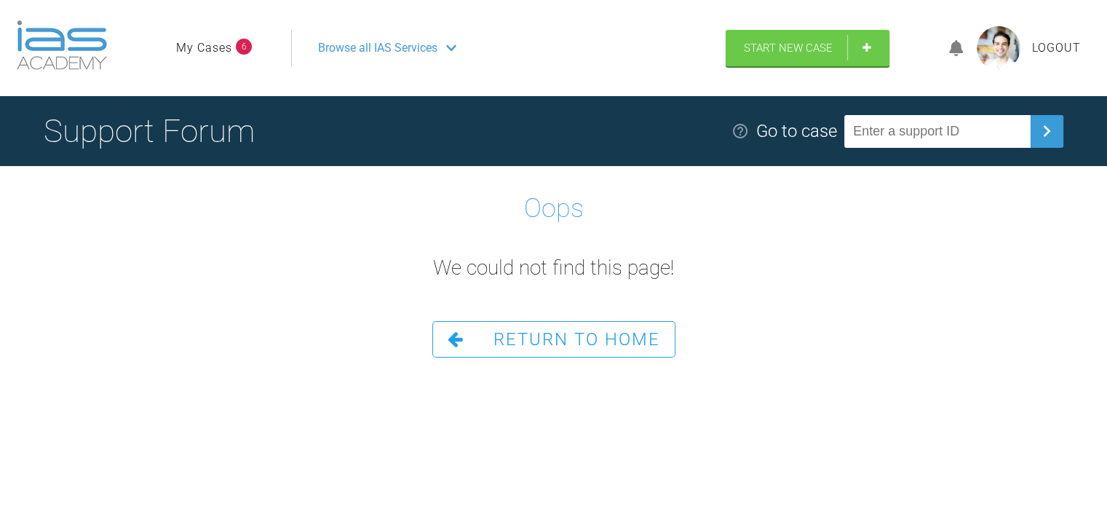
click at [1046, 43] on span "Logout" at bounding box center [1056, 48] width 49 height 19
